Goal: Check status

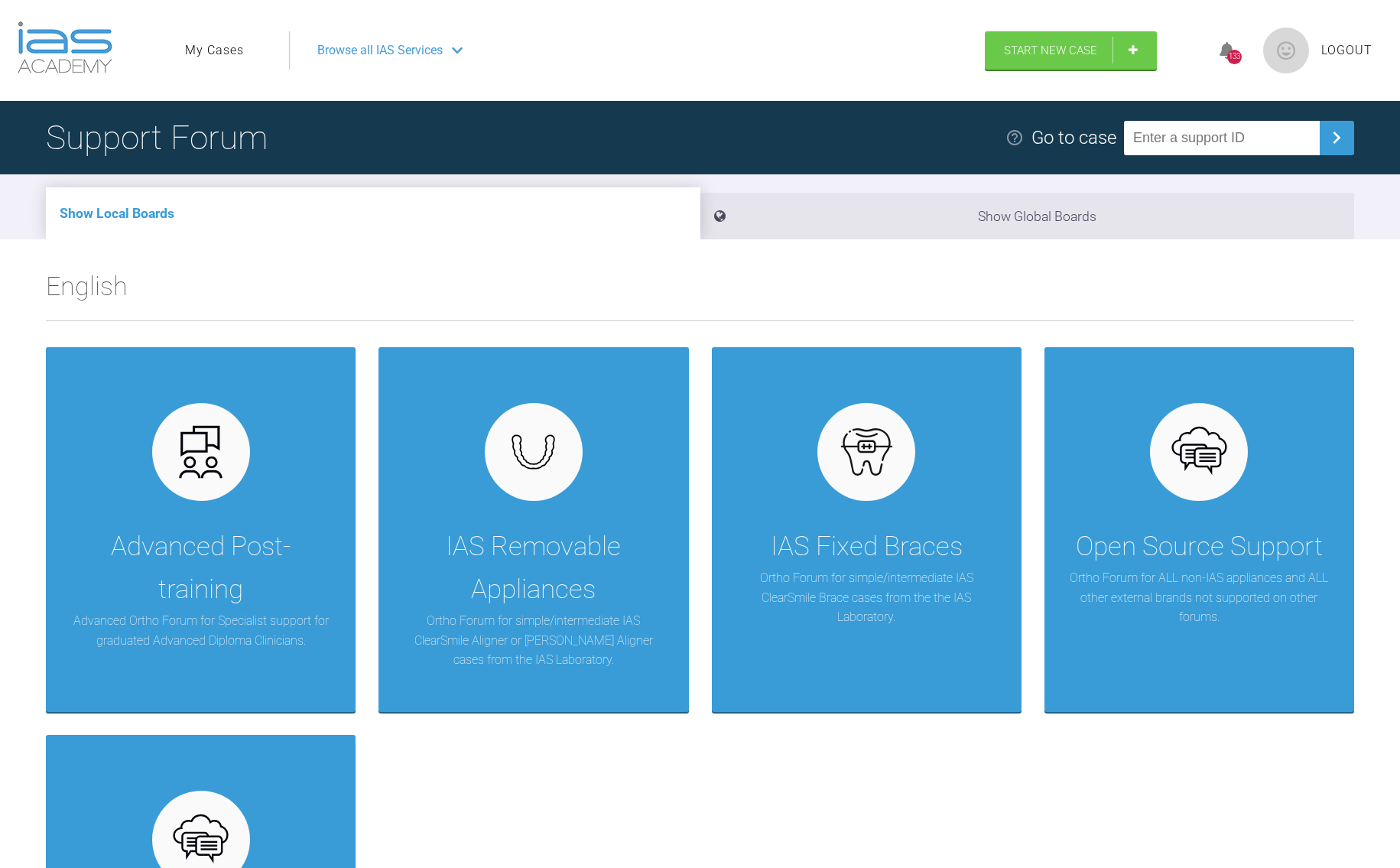
click at [221, 55] on link "My Cases" at bounding box center [214, 50] width 59 height 20
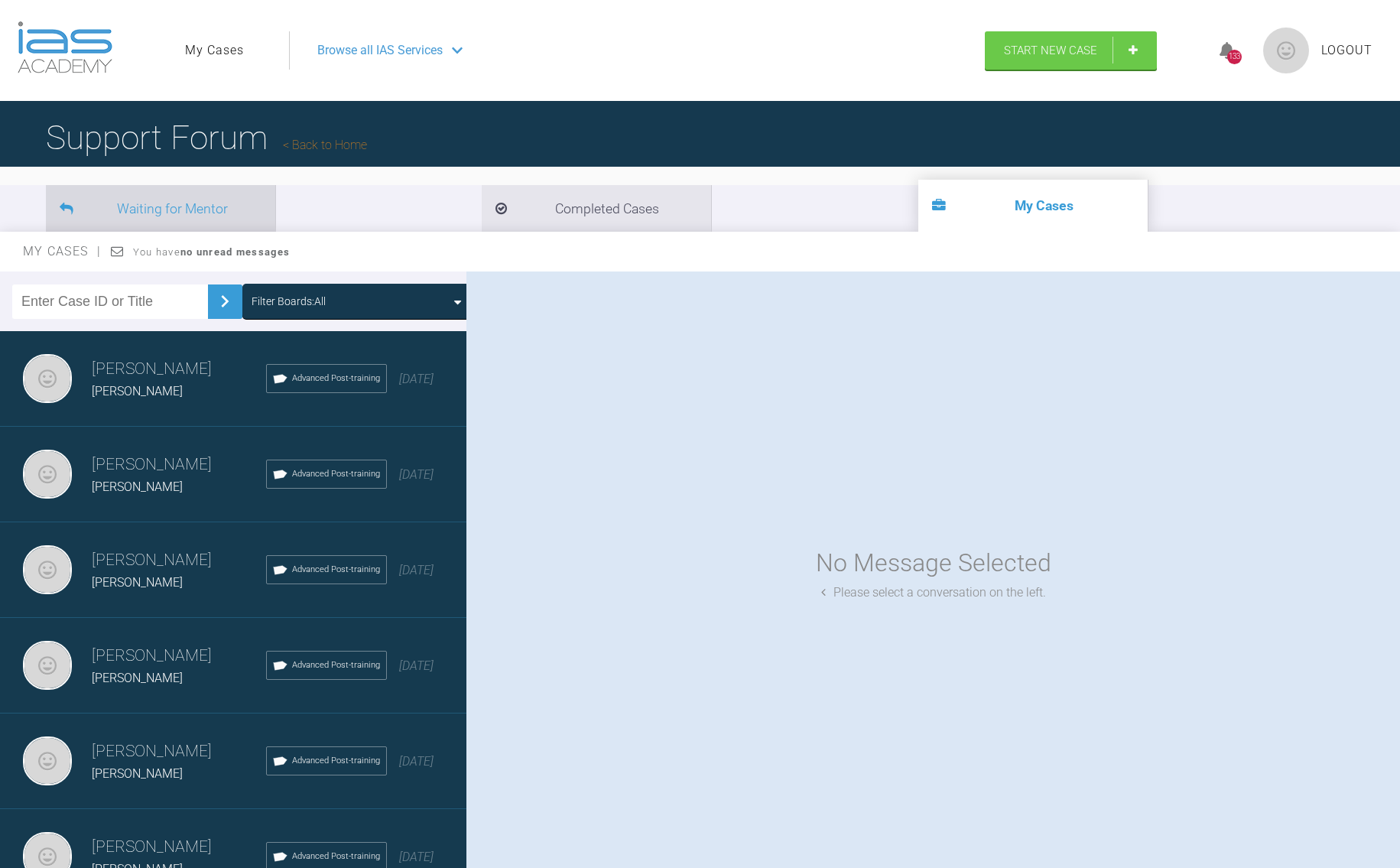
click at [138, 213] on li "Waiting for Mentor" at bounding box center [160, 207] width 229 height 47
